Goal: Task Accomplishment & Management: Use online tool/utility

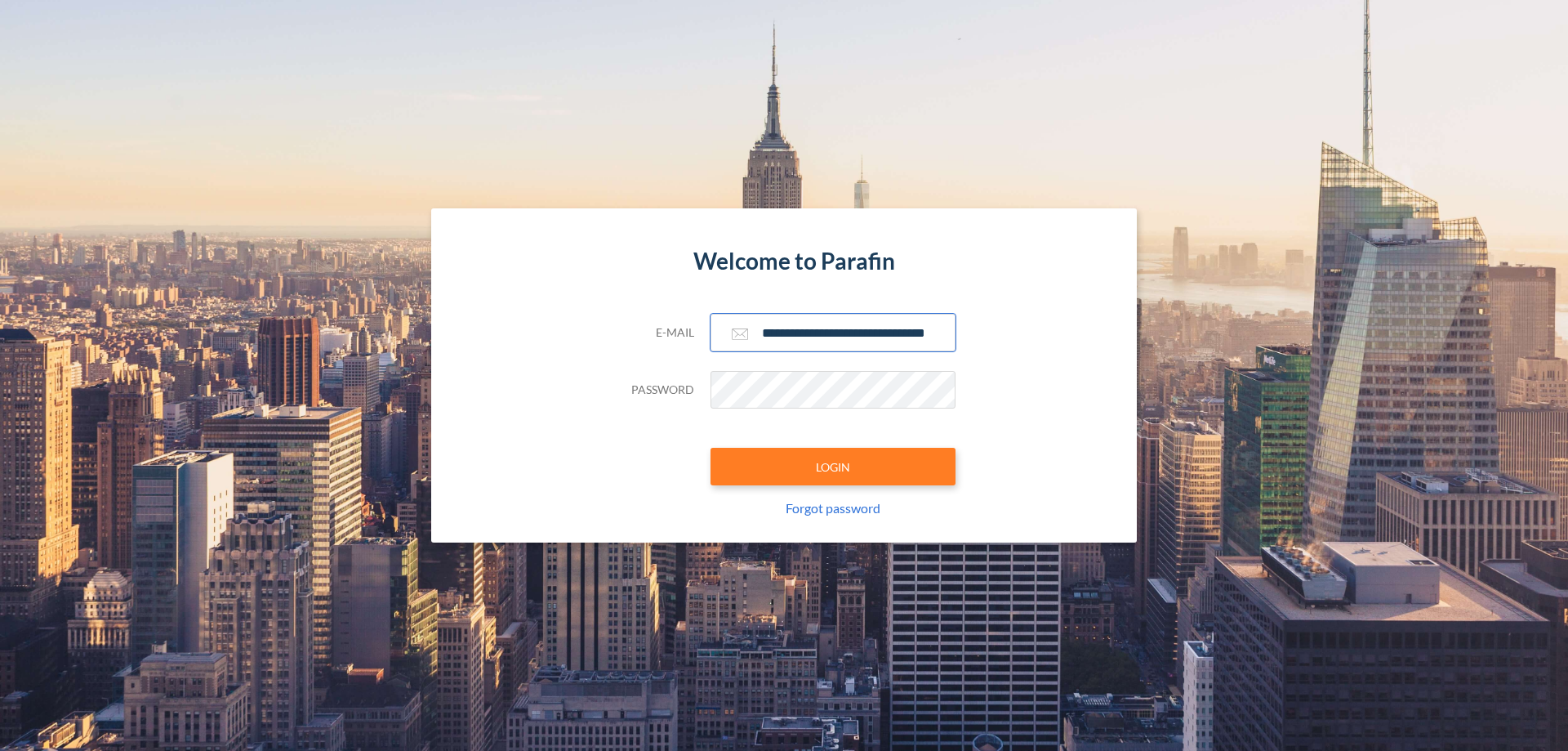
scroll to position [0, 26]
type input "**********"
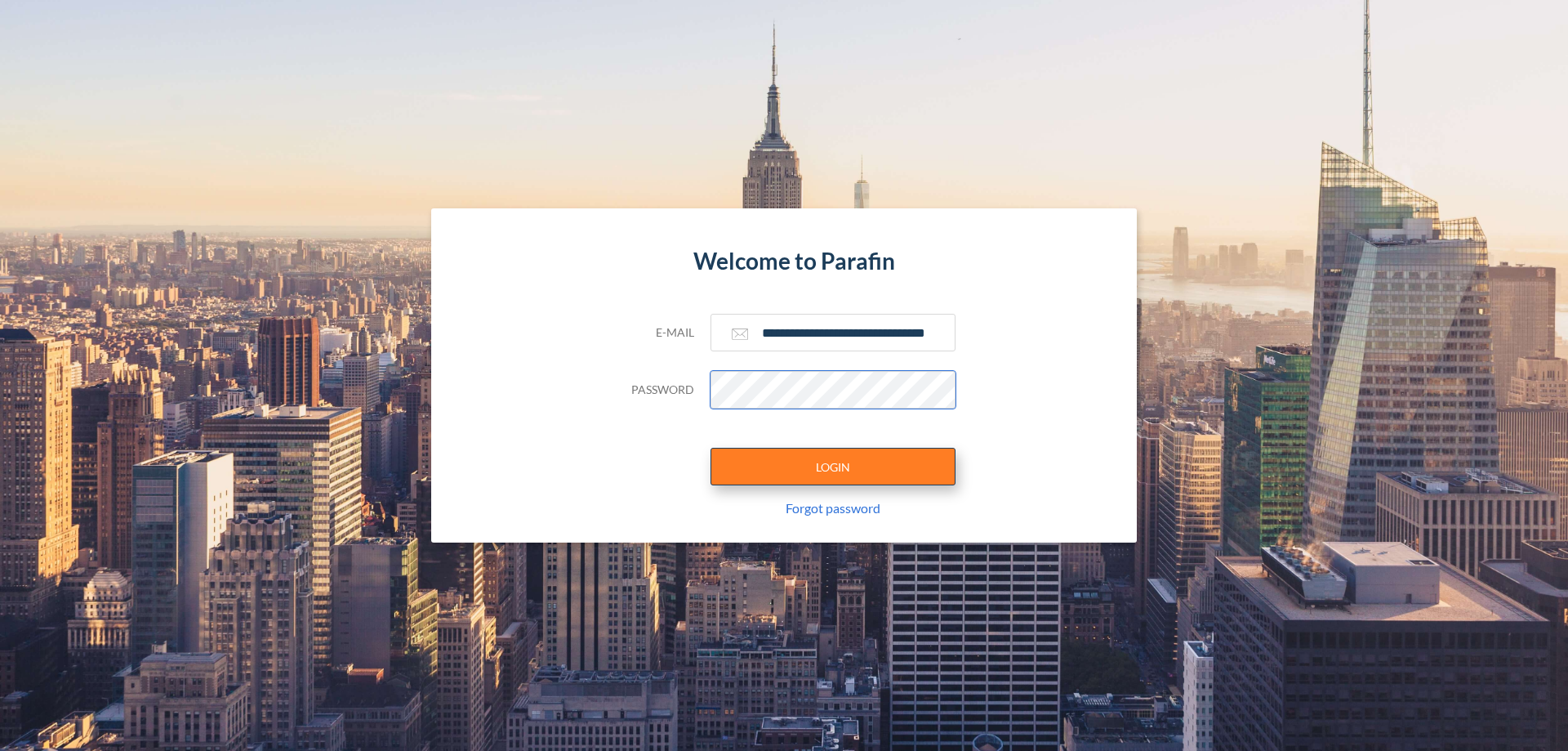
scroll to position [0, 0]
click at [833, 467] on button "LOGIN" at bounding box center [833, 467] width 245 height 37
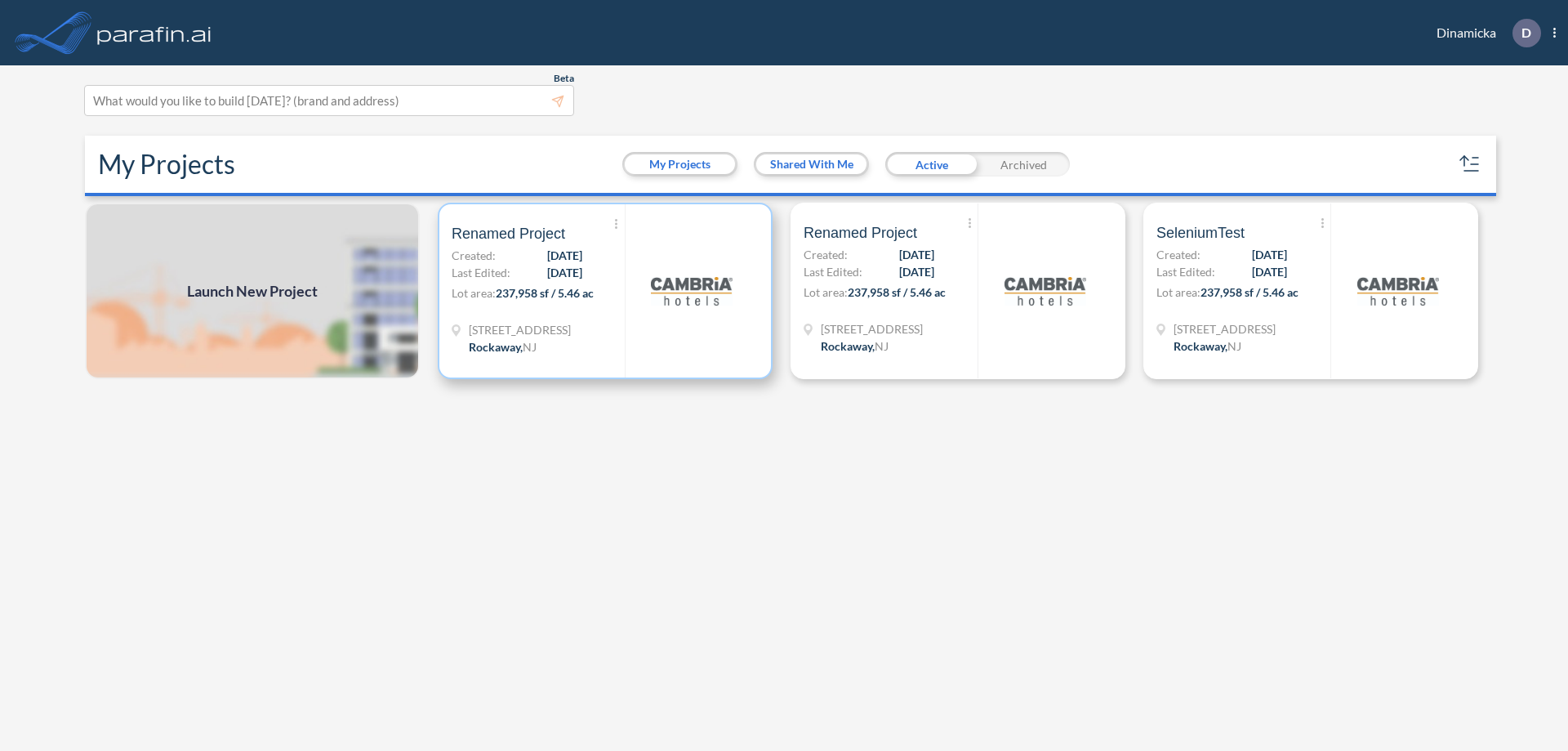
scroll to position [4, 0]
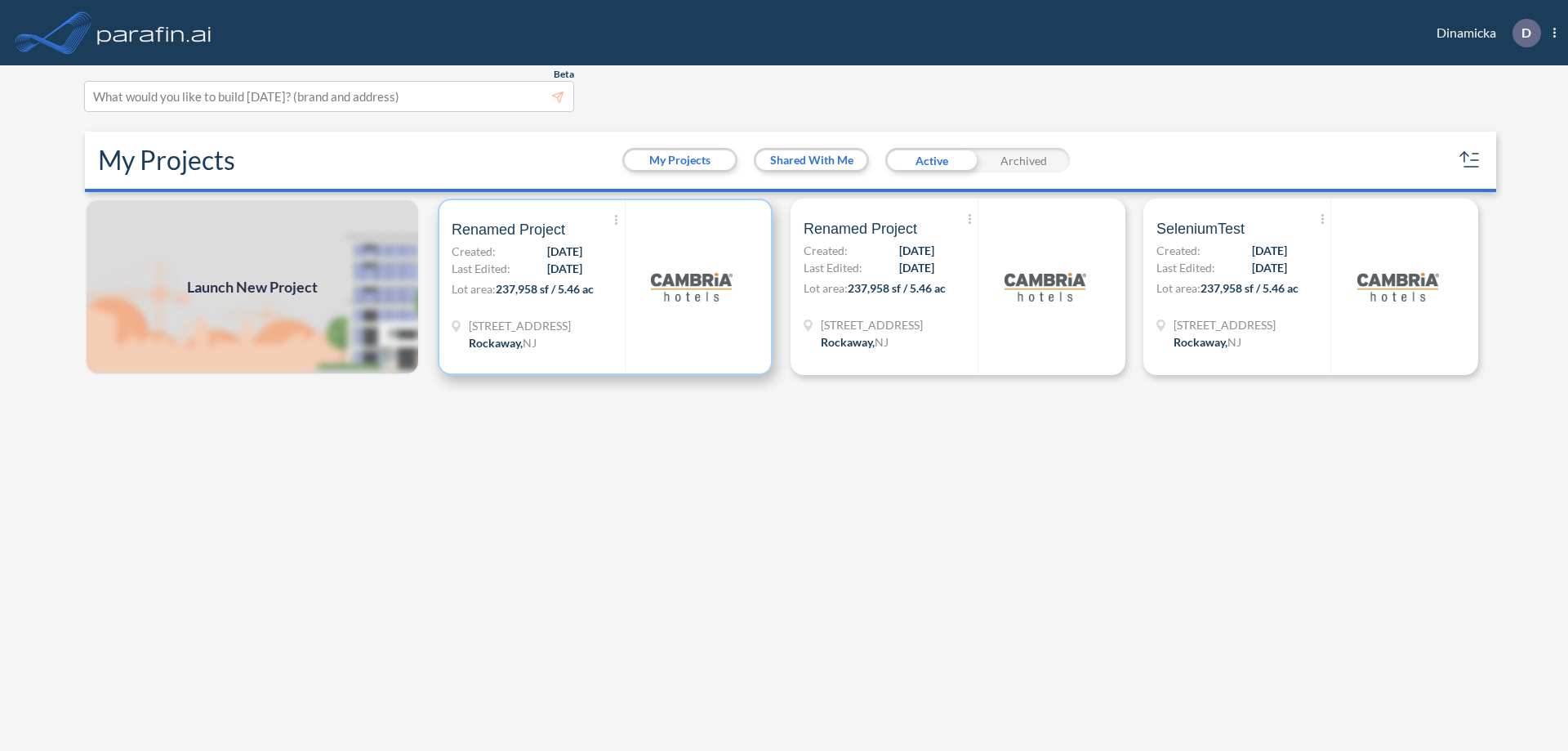
click at [605, 287] on p "Lot area: 237,958 sf / 5.46 ac" at bounding box center [537, 292] width 173 height 24
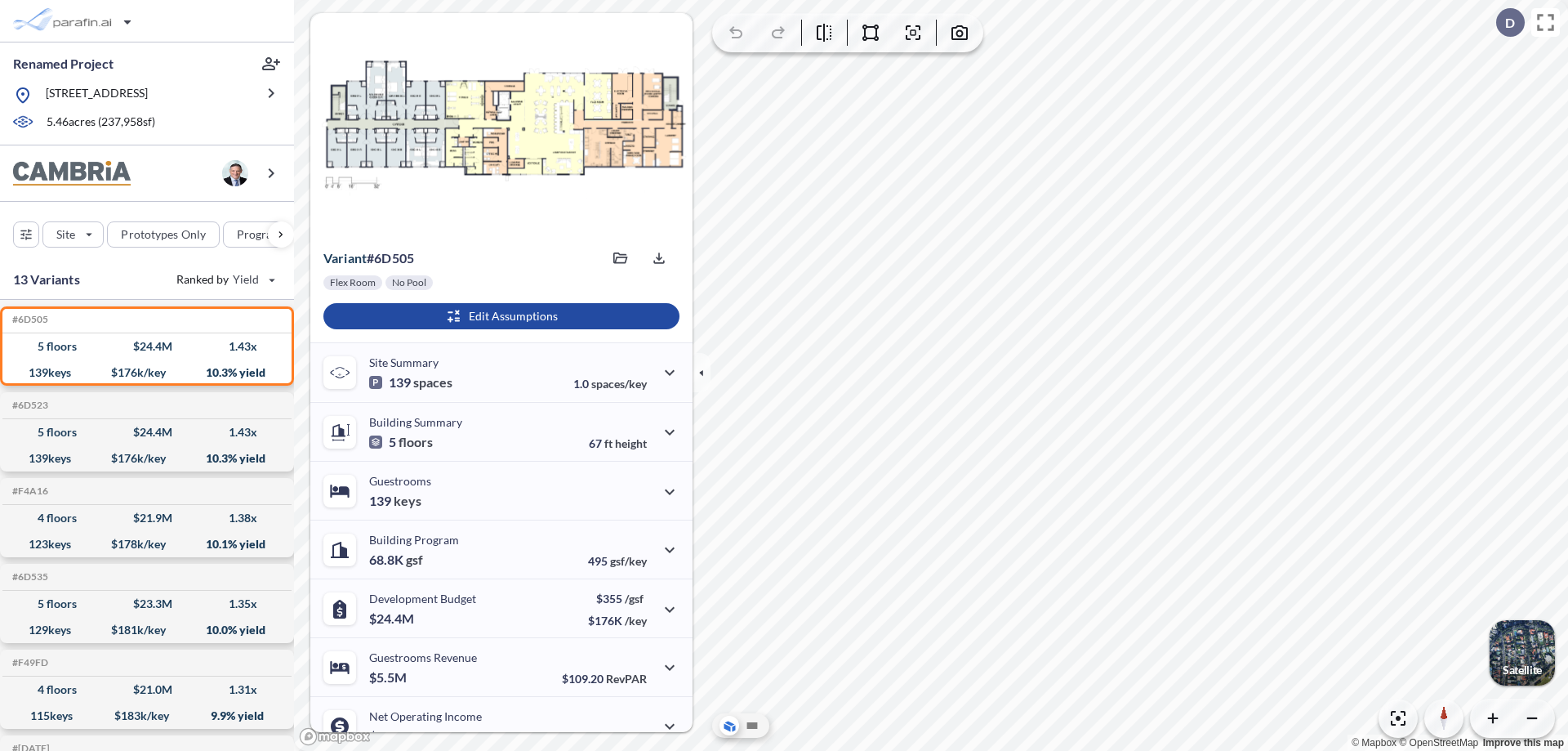
scroll to position [83, 0]
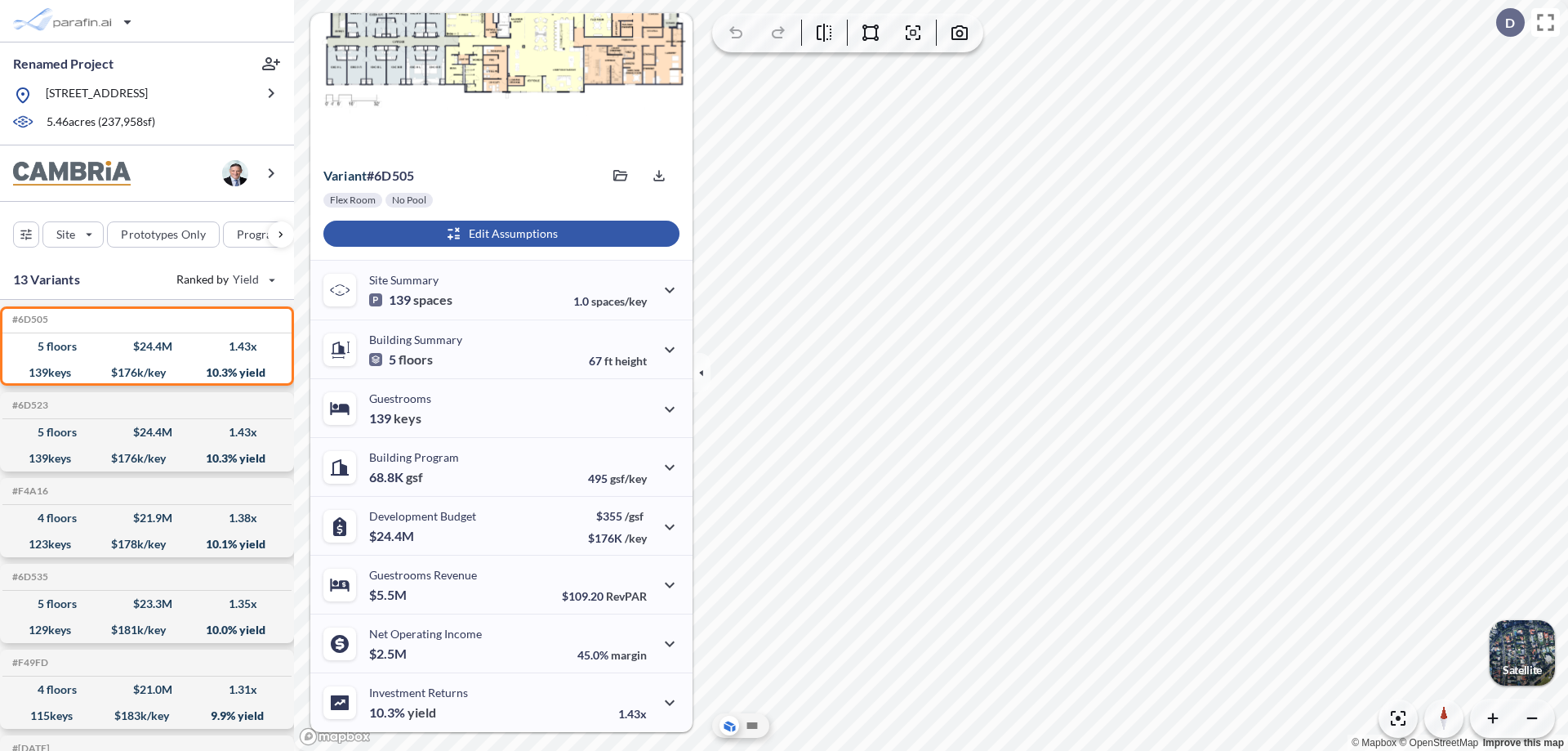
click at [499, 234] on div "button" at bounding box center [501, 233] width 356 height 26
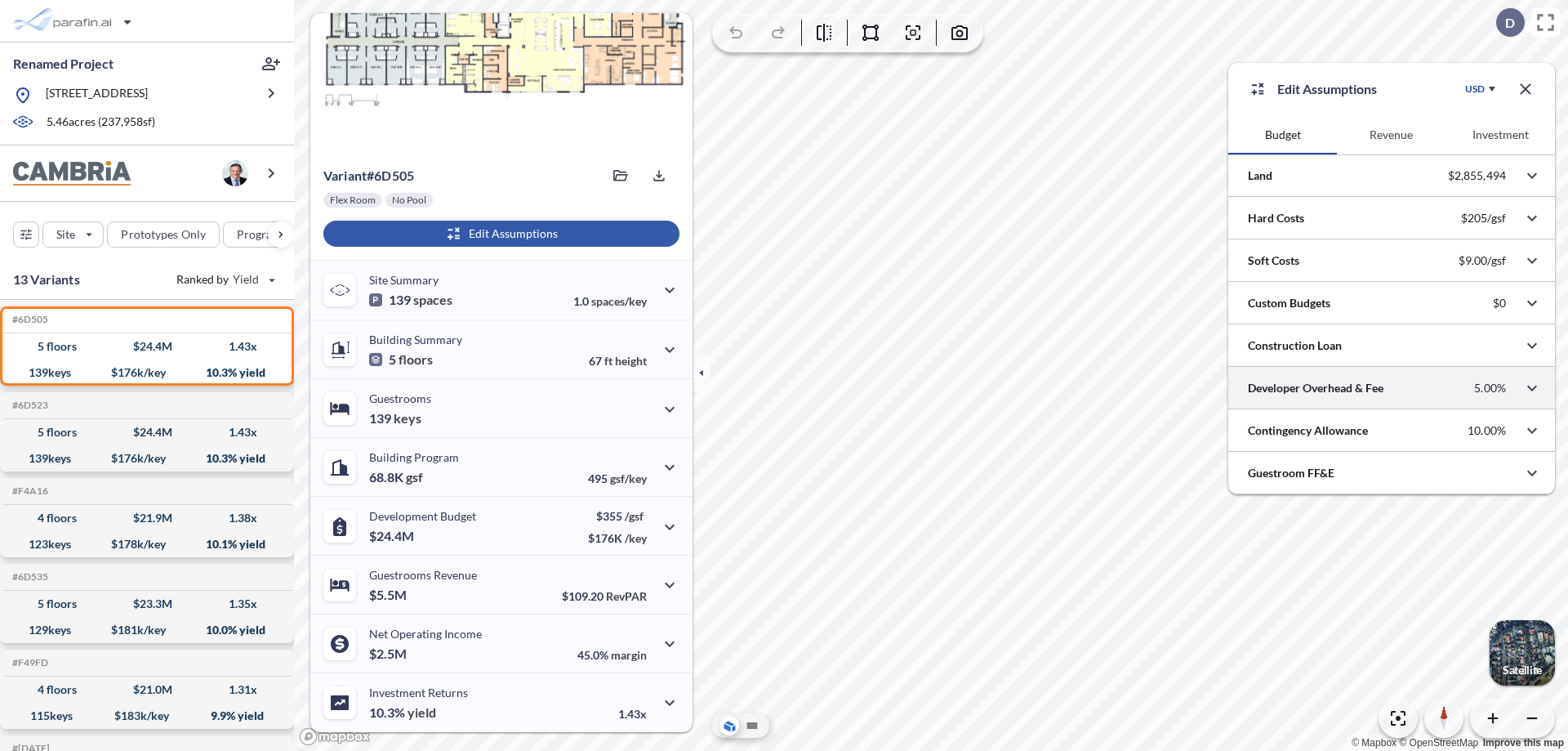
click at [1391, 388] on div at bounding box center [1392, 387] width 327 height 42
